Goal: Find specific page/section

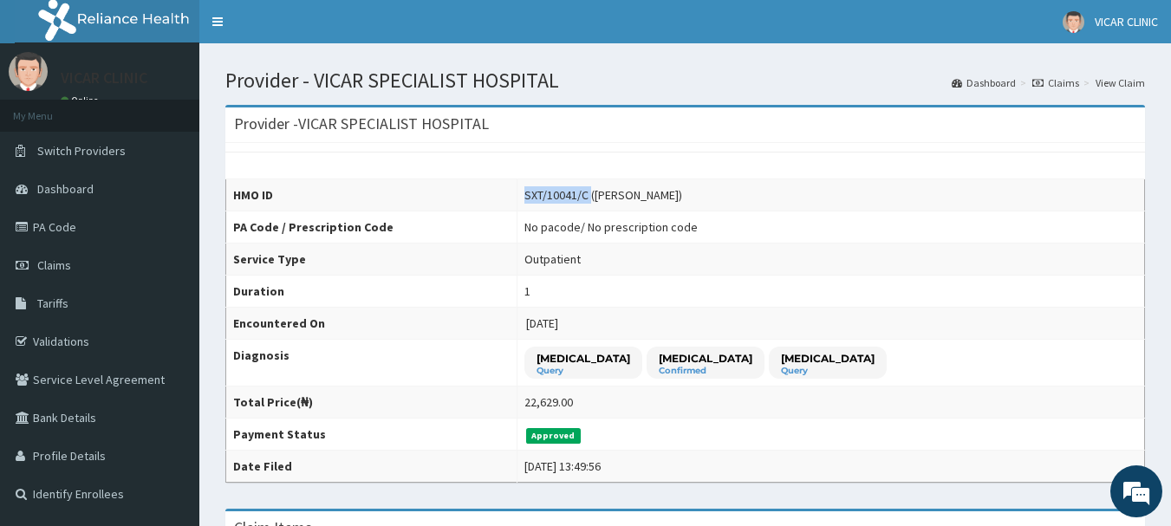
drag, startPoint x: 627, startPoint y: 196, endPoint x: 559, endPoint y: 195, distance: 67.6
click at [559, 195] on div "SXT/10041/C ([PERSON_NAME])" at bounding box center [603, 194] width 158 height 17
copy div "SXT/10041/C"
click at [989, 83] on link "Dashboard" at bounding box center [983, 82] width 64 height 15
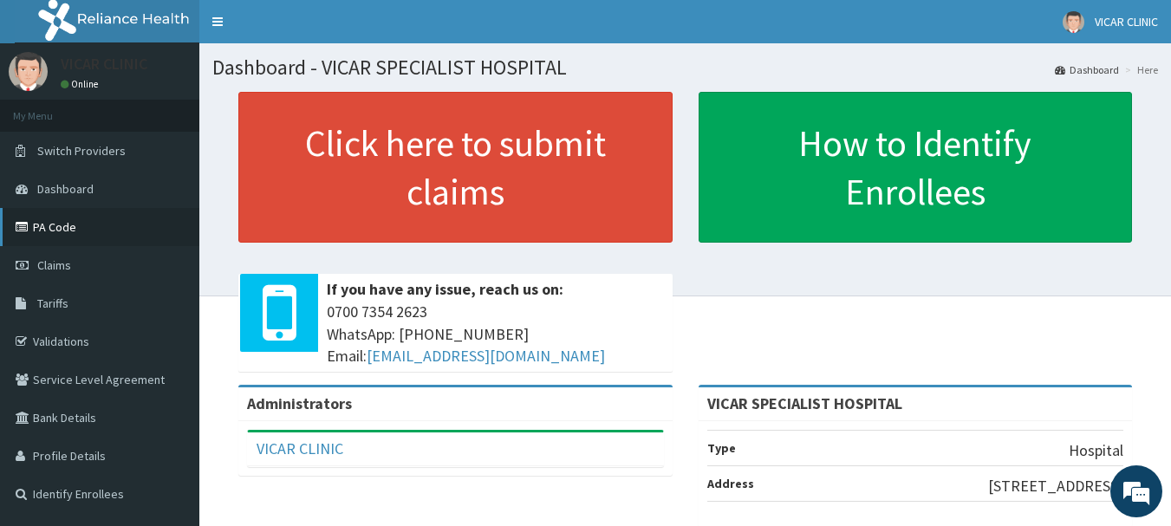
click at [103, 235] on link "PA Code" at bounding box center [99, 227] width 199 height 38
